Goal: Task Accomplishment & Management: Use online tool/utility

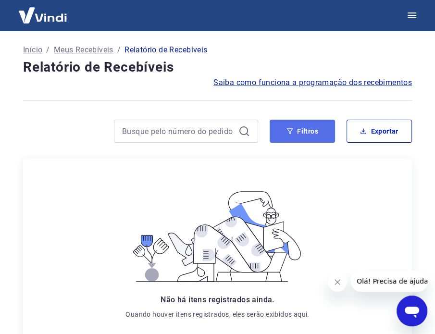
click at [311, 135] on button "Filtros" at bounding box center [301, 131] width 65 height 23
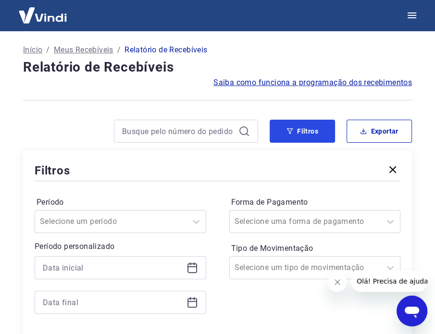
scroll to position [48, 0]
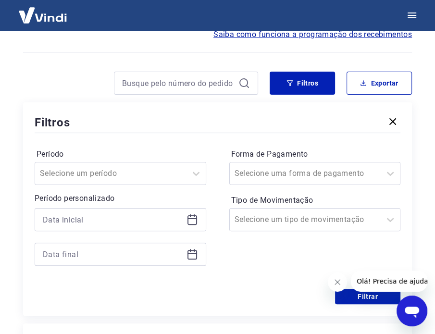
click at [198, 223] on div at bounding box center [120, 219] width 171 height 23
click at [188, 220] on icon at bounding box center [192, 220] width 10 height 10
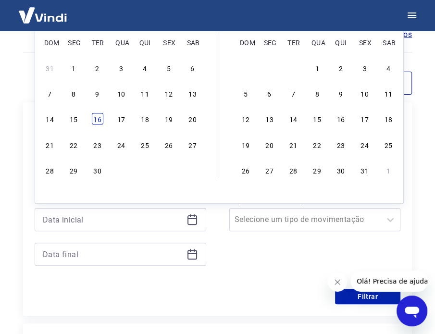
click at [99, 119] on div "16" at bounding box center [98, 119] width 12 height 12
type input "[DATE]"
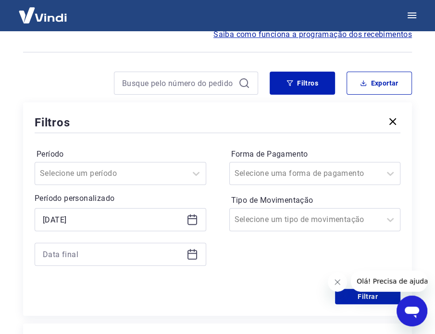
click at [191, 258] on icon at bounding box center [192, 254] width 12 height 12
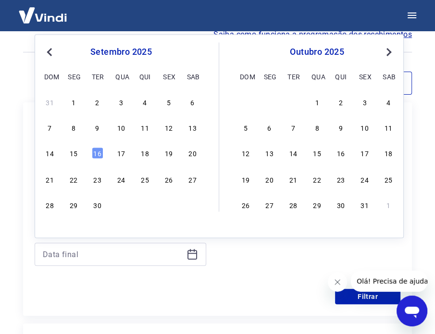
click at [50, 50] on span "Previous Month" at bounding box center [50, 51] width 0 height 11
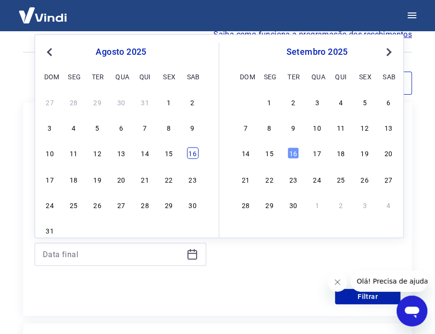
click at [193, 157] on div "16" at bounding box center [193, 153] width 12 height 12
type input "16/08/2025"
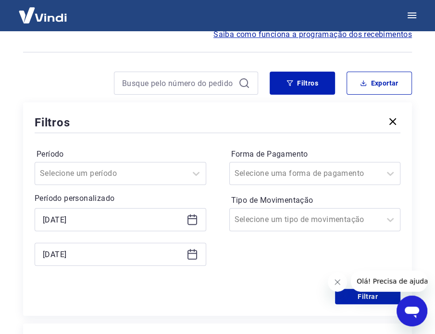
click at [196, 218] on icon at bounding box center [192, 218] width 10 height 1
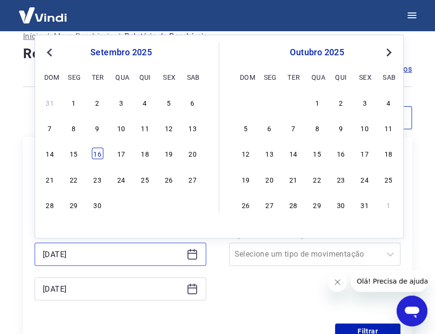
scroll to position [0, 0]
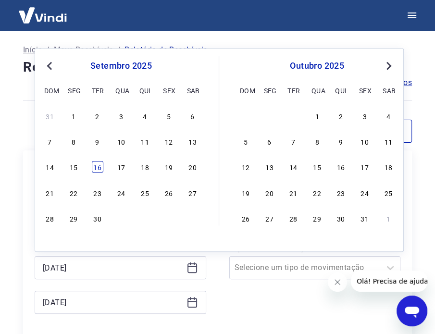
click at [95, 170] on div "16" at bounding box center [98, 167] width 12 height 12
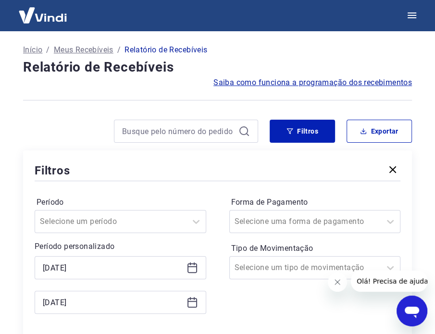
click at [190, 270] on icon at bounding box center [192, 268] width 12 height 12
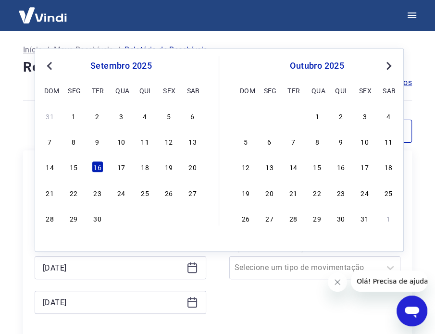
click at [50, 65] on span "Previous Month" at bounding box center [50, 65] width 0 height 11
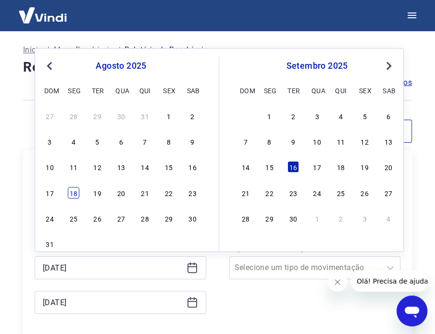
click at [73, 190] on div "18" at bounding box center [74, 193] width 12 height 12
type input "18/08/2025"
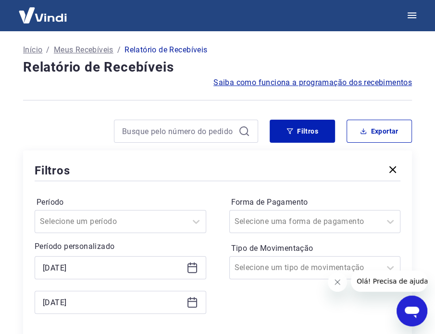
click at [194, 297] on icon at bounding box center [192, 302] width 12 height 12
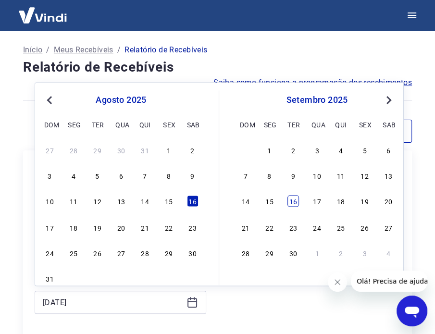
click at [291, 200] on div "16" at bounding box center [293, 201] width 12 height 12
type input "[DATE]"
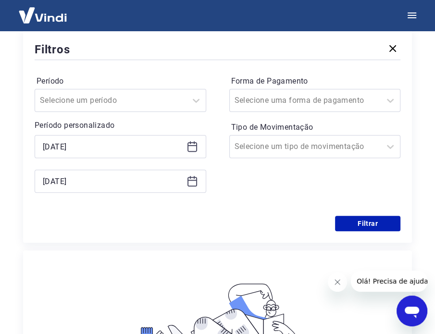
scroll to position [144, 0]
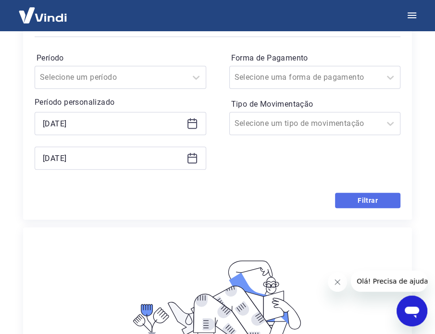
click at [361, 200] on button "Filtrar" at bounding box center [367, 200] width 65 height 15
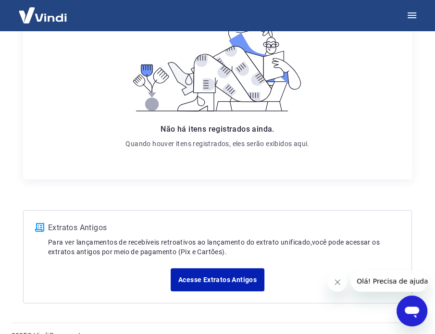
scroll to position [185, 0]
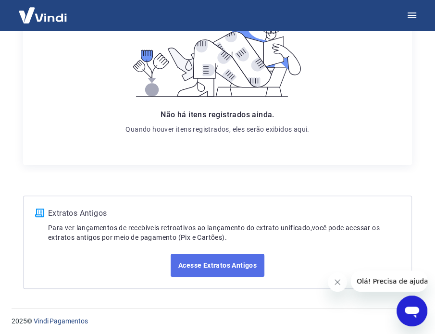
click at [198, 262] on link "Acesse Extratos Antigos" at bounding box center [217, 265] width 94 height 23
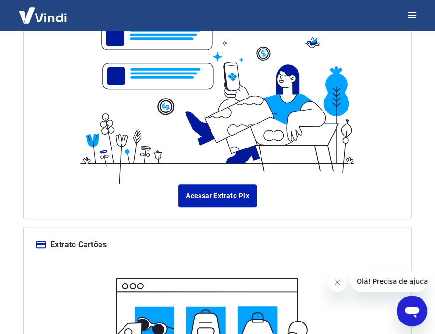
scroll to position [384, 0]
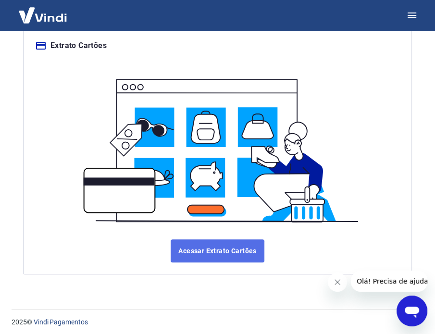
click at [213, 245] on link "Acessar Extrato Cartões" at bounding box center [216, 250] width 93 height 23
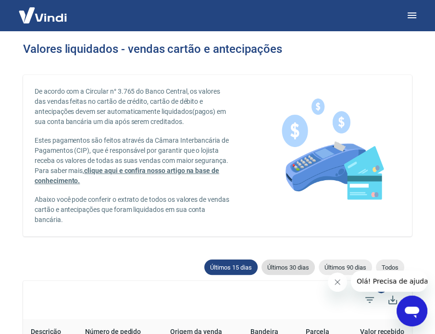
click at [280, 269] on span "Últimos 30 dias" at bounding box center [287, 267] width 53 height 7
type input "[DATE]"
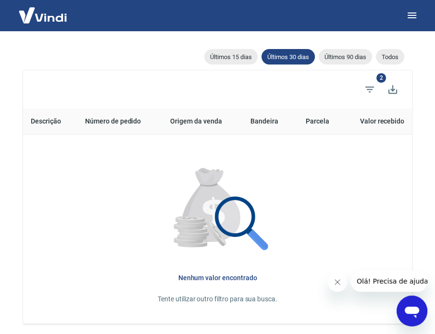
scroll to position [240, 0]
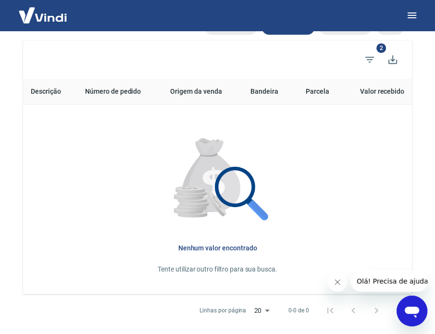
click at [413, 310] on icon "Abrir janela de mensagens" at bounding box center [411, 312] width 14 height 12
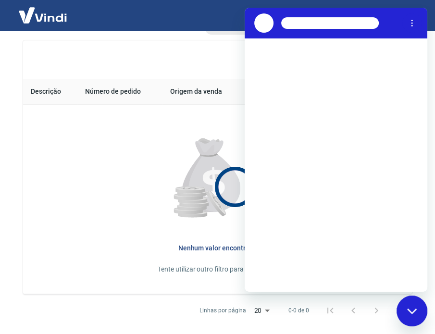
scroll to position [0, 0]
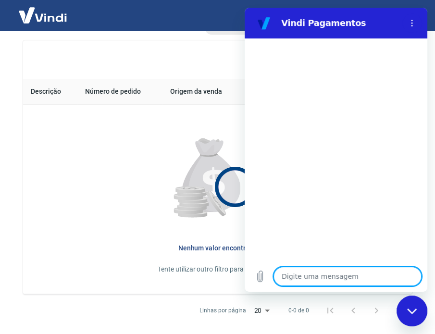
click at [181, 56] on div "2" at bounding box center [217, 59] width 388 height 38
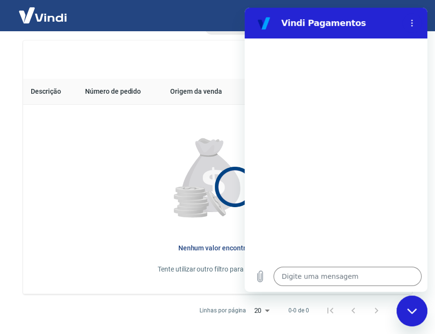
click at [412, 305] on div "Fechar janela de mensagens" at bounding box center [411, 310] width 29 height 29
type textarea "x"
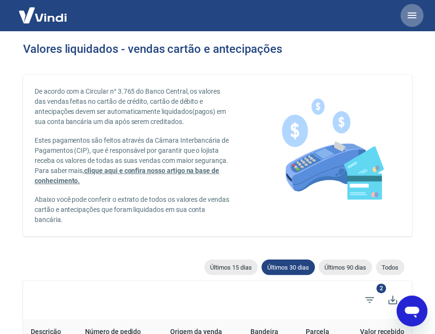
click at [407, 16] on icon "button" at bounding box center [412, 16] width 12 height 12
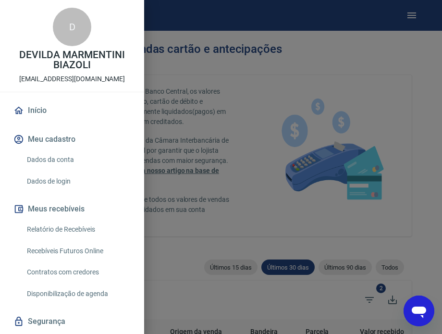
click at [89, 231] on link "Relatório de Recebíveis" at bounding box center [77, 229] width 109 height 20
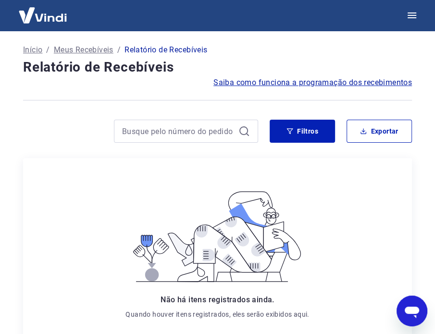
click at [100, 53] on p "Meus Recebíveis" at bounding box center [84, 50] width 60 height 12
click at [411, 14] on icon "button" at bounding box center [412, 16] width 12 height 12
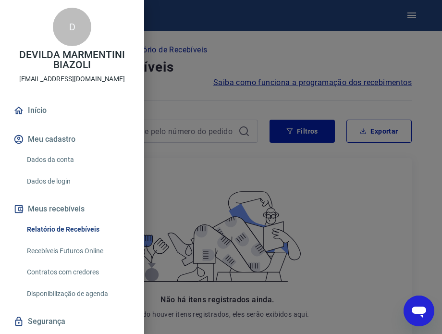
click at [61, 254] on link "Recebíveis Futuros Online" at bounding box center [77, 251] width 109 height 20
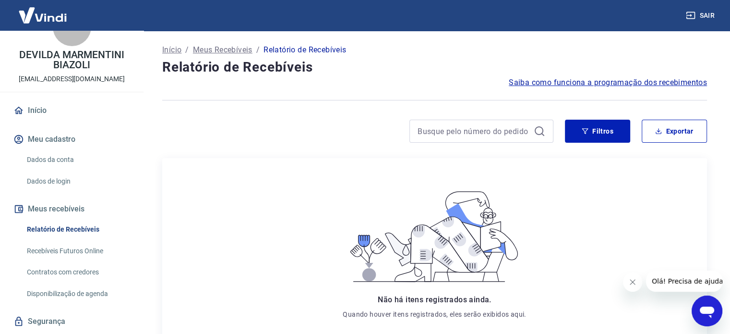
scroll to position [48, 0]
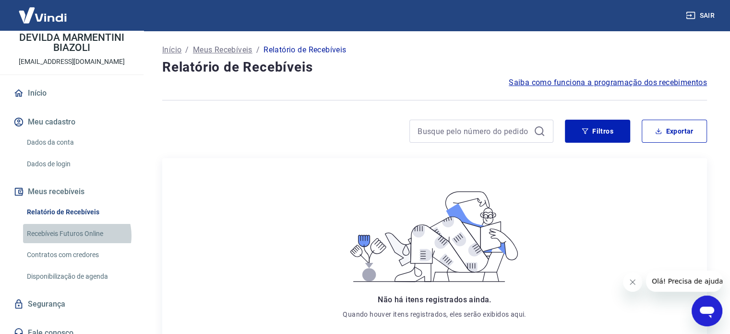
click at [76, 235] on link "Recebíveis Futuros Online" at bounding box center [77, 234] width 109 height 20
